Goal: Transaction & Acquisition: Book appointment/travel/reservation

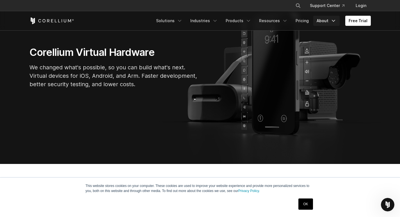
scroll to position [84, 0]
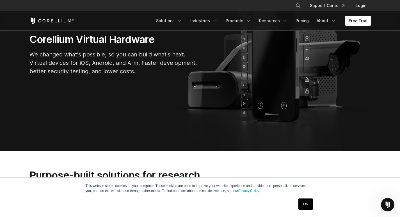
click at [363, 21] on link "Free Trial" at bounding box center [358, 21] width 26 height 10
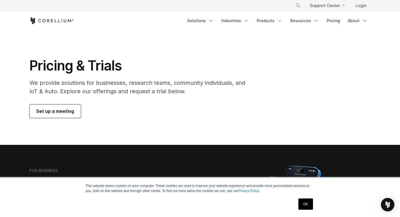
click at [63, 111] on span "Set up a meeting" at bounding box center [55, 111] width 38 height 7
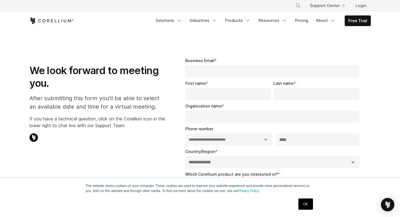
select select "**"
